Goal: Check status: Check status

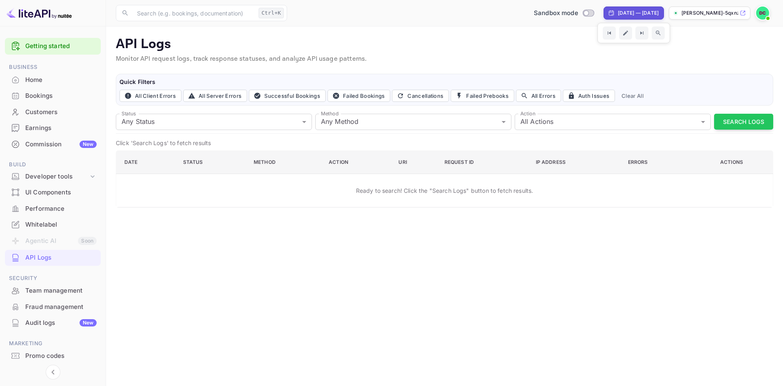
click at [657, 15] on div "[DATE] — [DATE]" at bounding box center [638, 12] width 41 height 7
select select "7"
select select "2025"
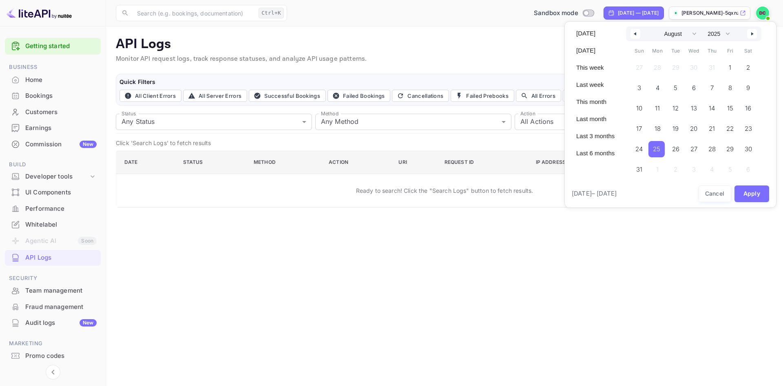
click at [654, 148] on span "25" at bounding box center [656, 149] width 7 height 15
click at [754, 36] on button "button" at bounding box center [752, 34] width 10 height 10
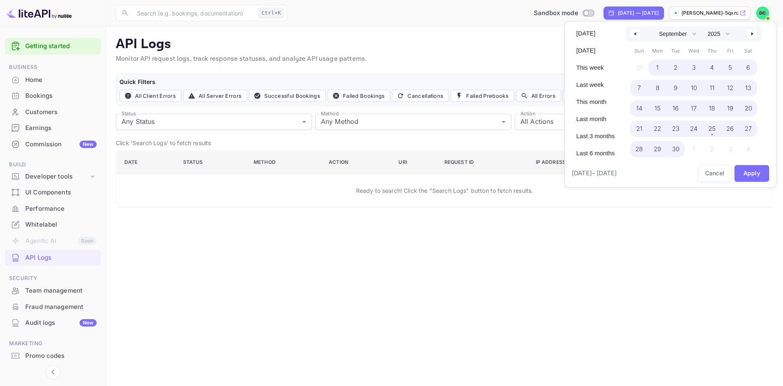
click at [675, 145] on span "30" at bounding box center [675, 149] width 7 height 15
select select "7"
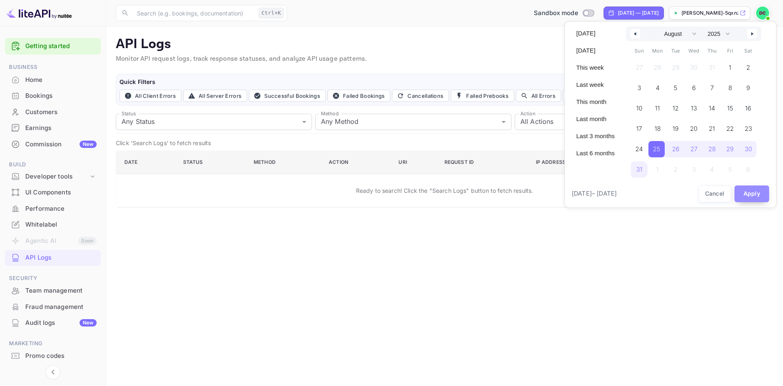
click at [749, 191] on button "Apply" at bounding box center [751, 194] width 35 height 17
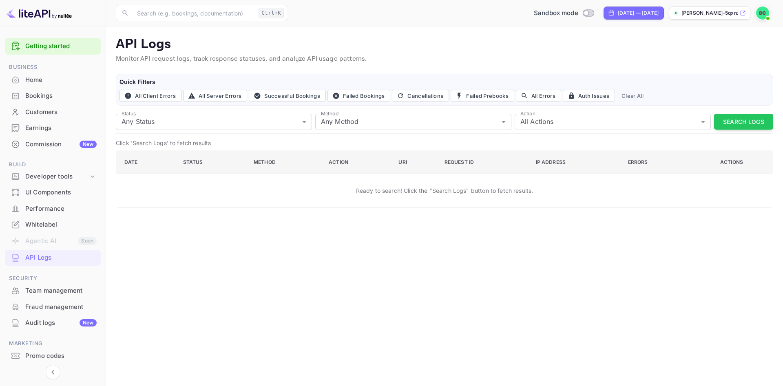
click at [55, 96] on div "Bookings" at bounding box center [60, 95] width 71 height 9
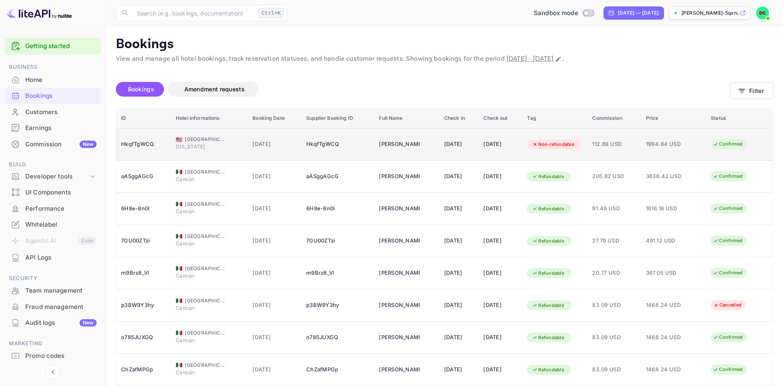
click at [610, 146] on span "112.89 USD" at bounding box center [614, 144] width 44 height 9
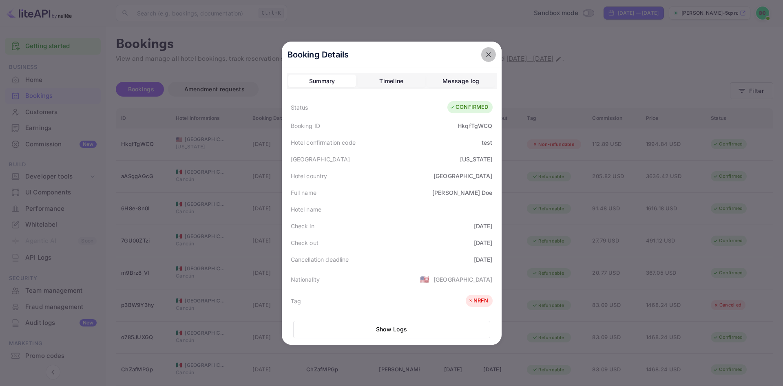
click at [489, 58] on icon "close" at bounding box center [488, 55] width 8 height 8
